Goal: Navigation & Orientation: Find specific page/section

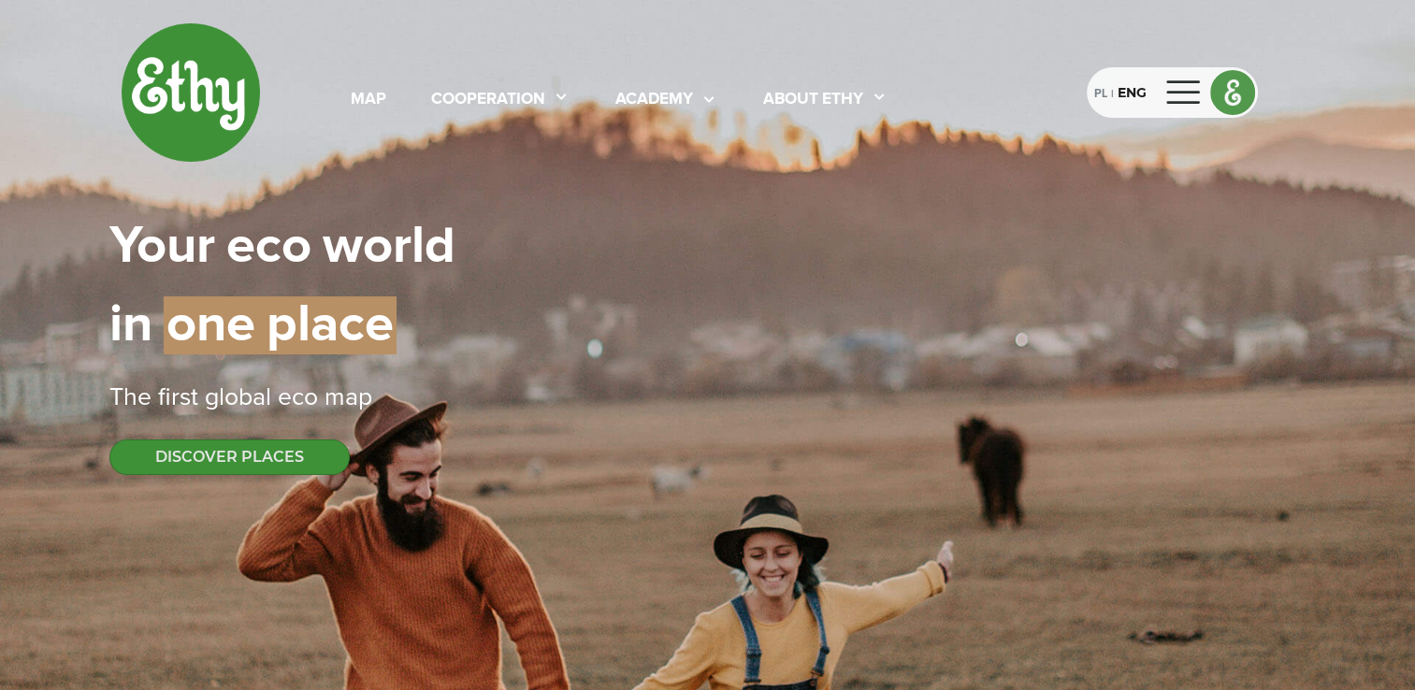
select select
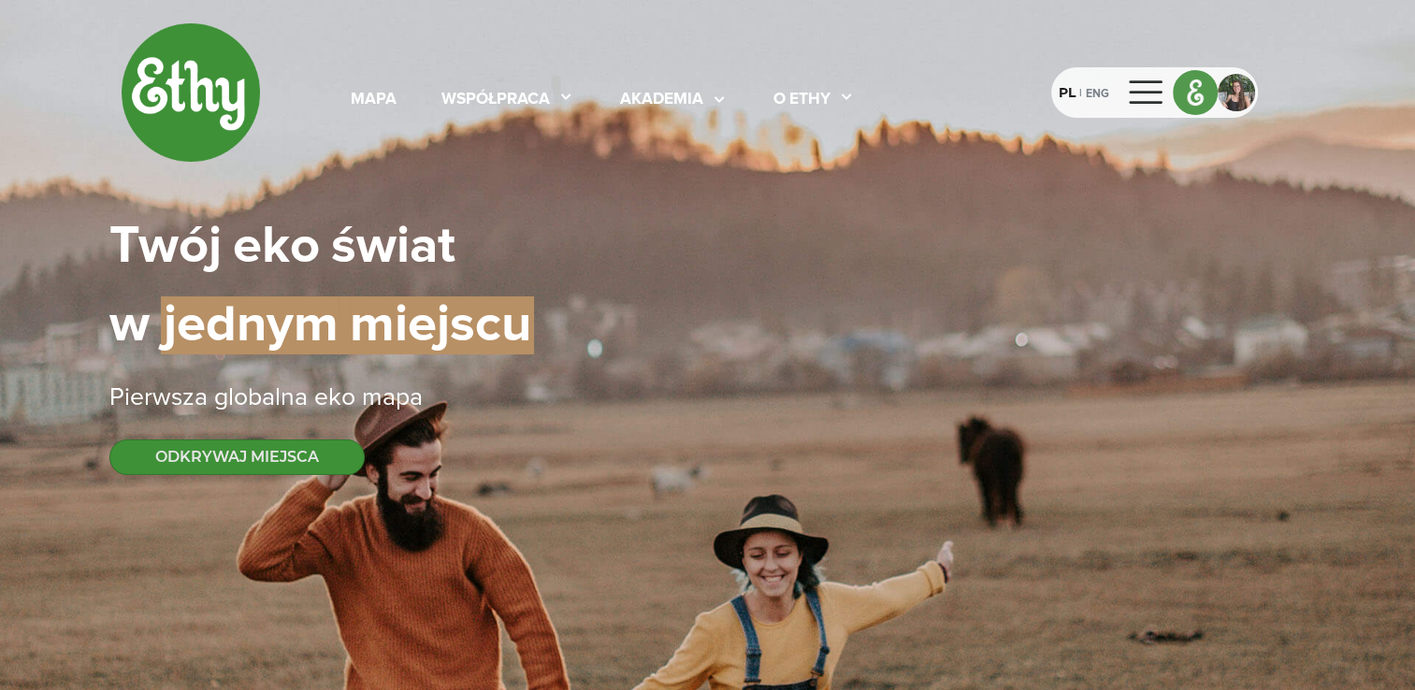
click at [1193, 90] on img at bounding box center [1195, 92] width 43 height 43
click at [1196, 102] on img at bounding box center [1195, 92] width 43 height 43
click at [1140, 94] on div at bounding box center [1146, 93] width 45 height 30
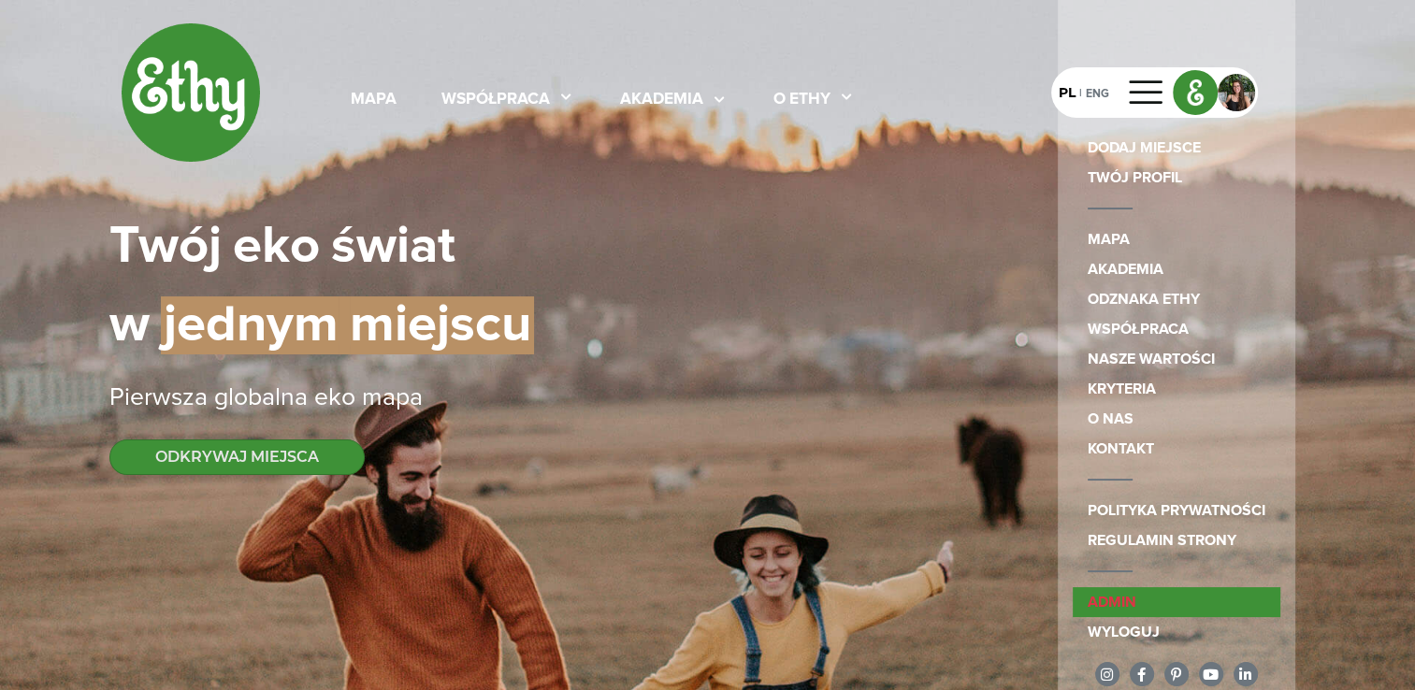
click at [1110, 603] on link "admin" at bounding box center [1177, 602] width 208 height 30
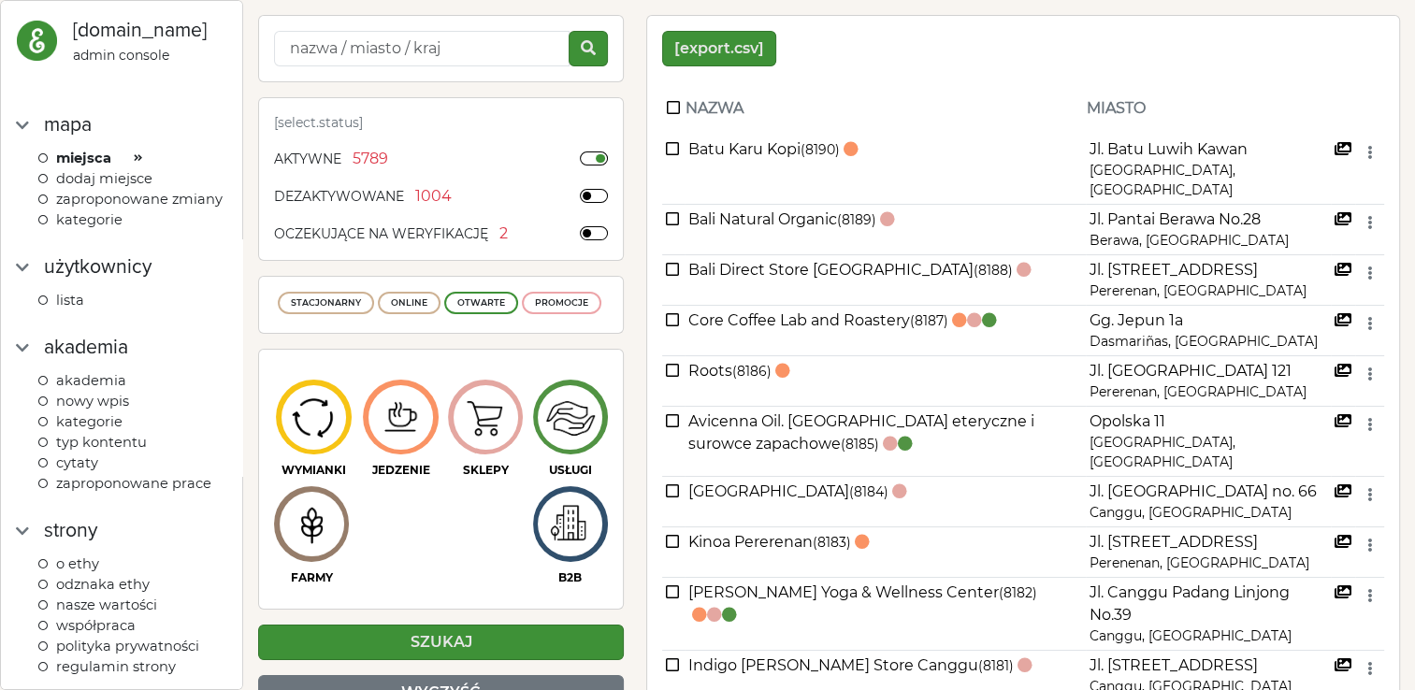
click at [104, 430] on span "kategorie" at bounding box center [89, 421] width 66 height 17
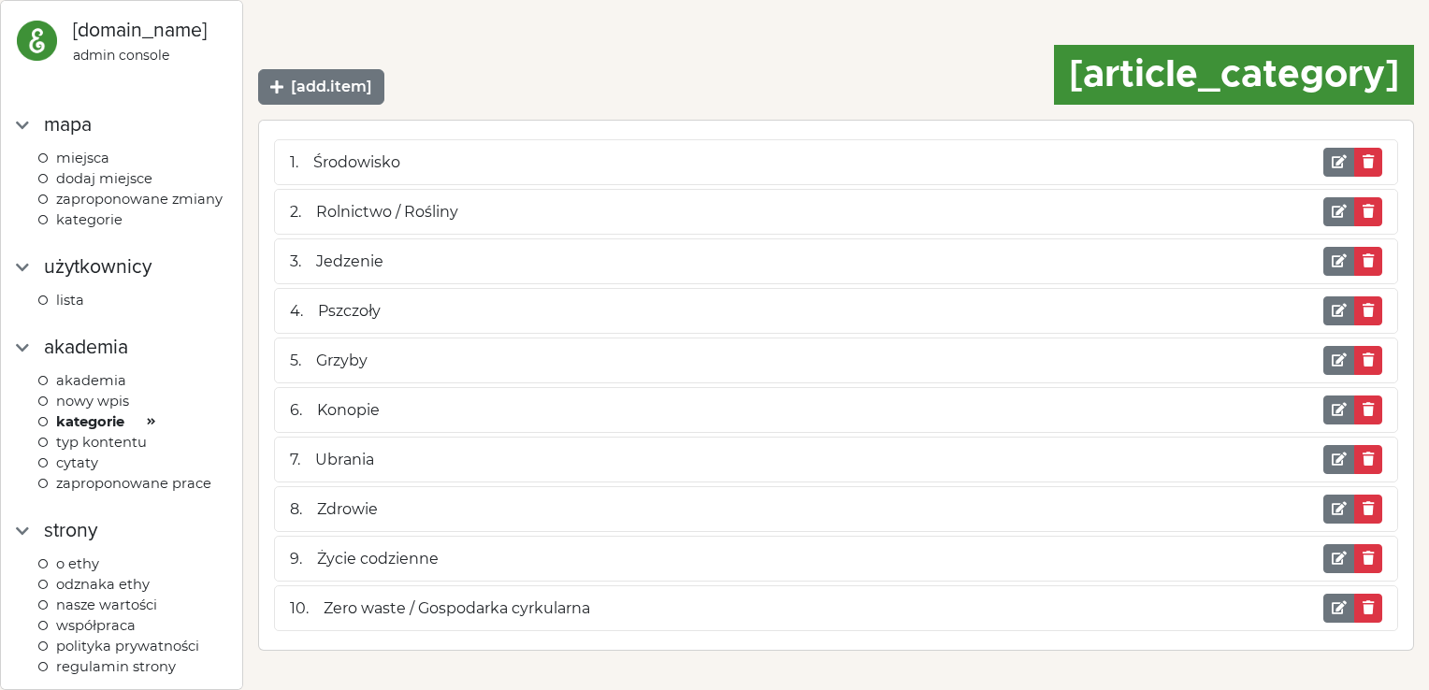
click at [86, 228] on span "kategorie" at bounding box center [89, 219] width 66 height 17
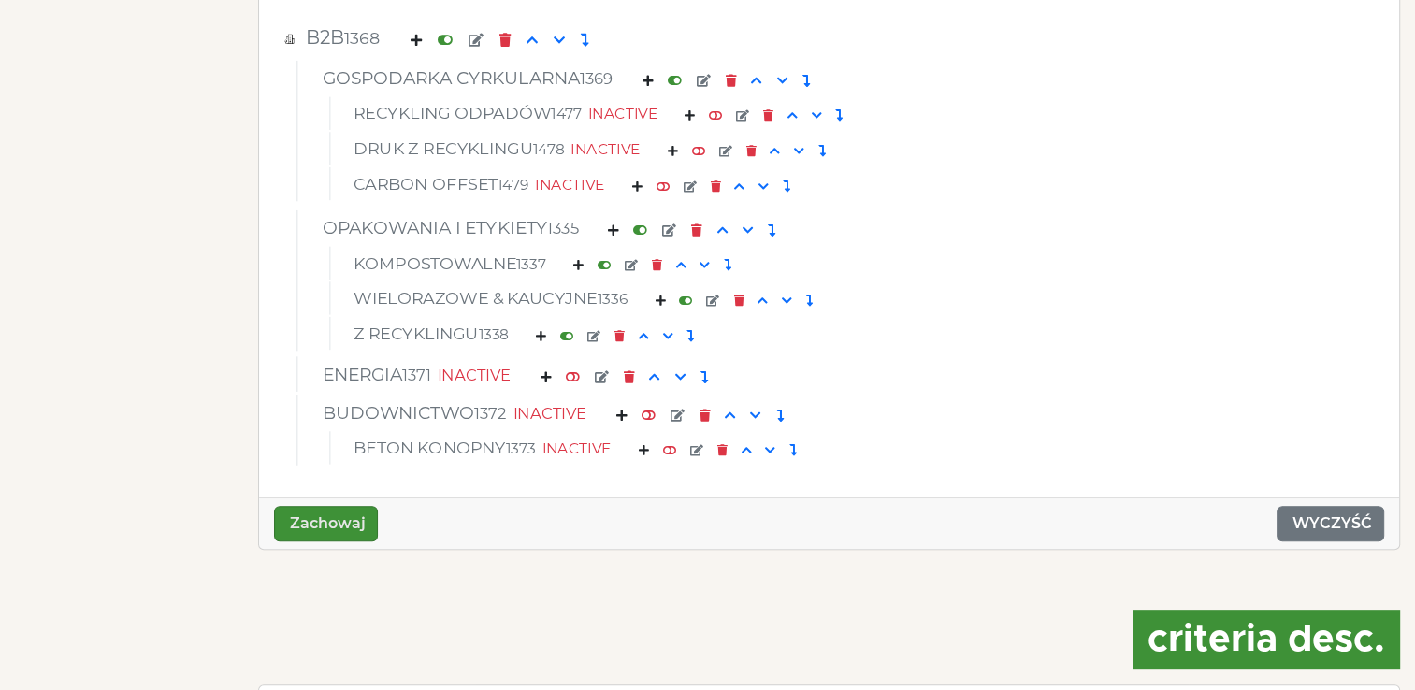
scroll to position [7660, 0]
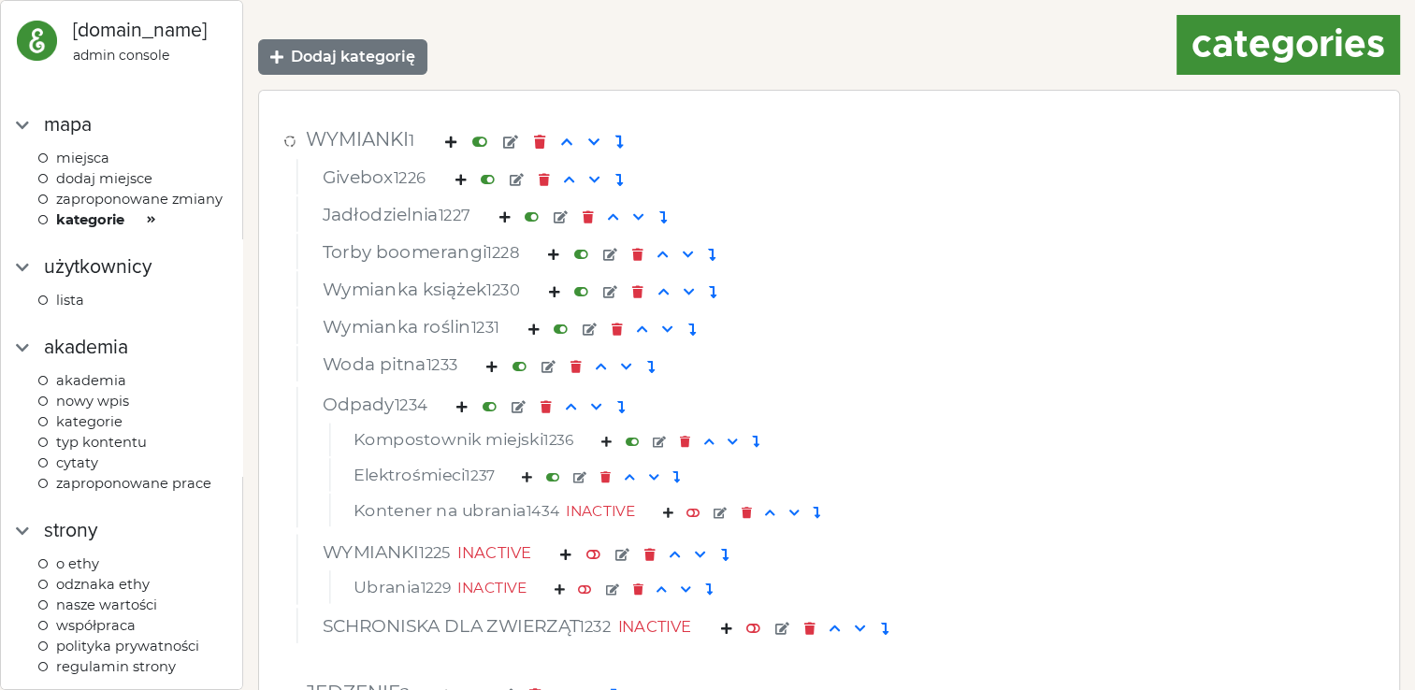
click at [26, 29] on img at bounding box center [37, 41] width 42 height 42
select select
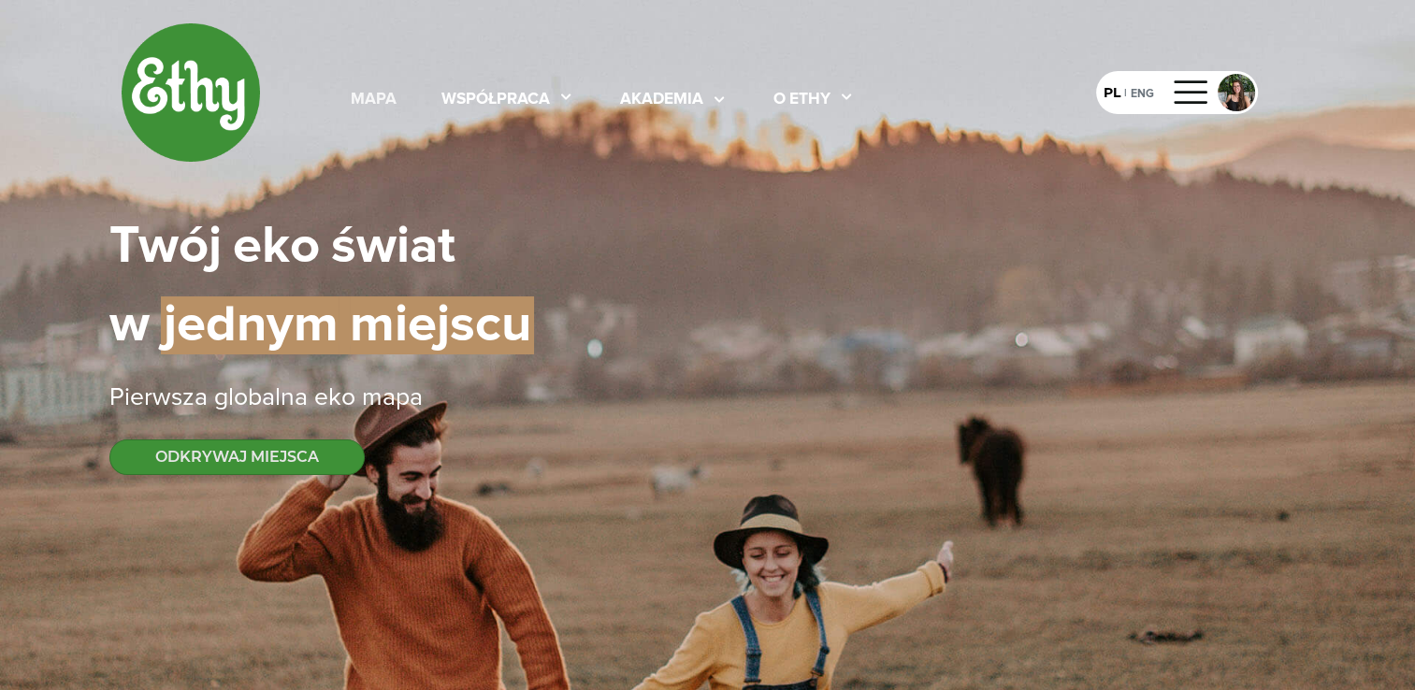
click at [382, 101] on div "mapa" at bounding box center [374, 100] width 46 height 24
